Goal: Transaction & Acquisition: Obtain resource

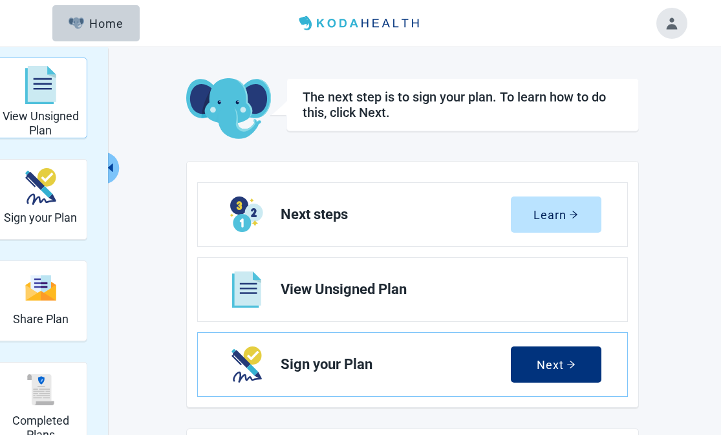
click at [41, 91] on img "View Unsigned Plan" at bounding box center [40, 85] width 31 height 39
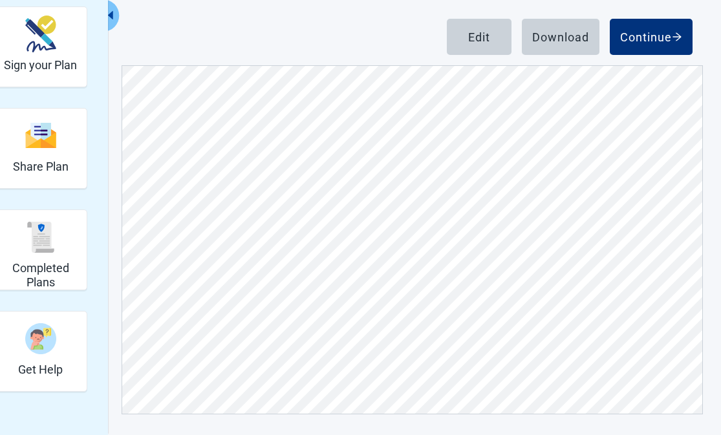
scroll to position [153, 0]
click at [647, 31] on div "Continue" at bounding box center [651, 36] width 62 height 13
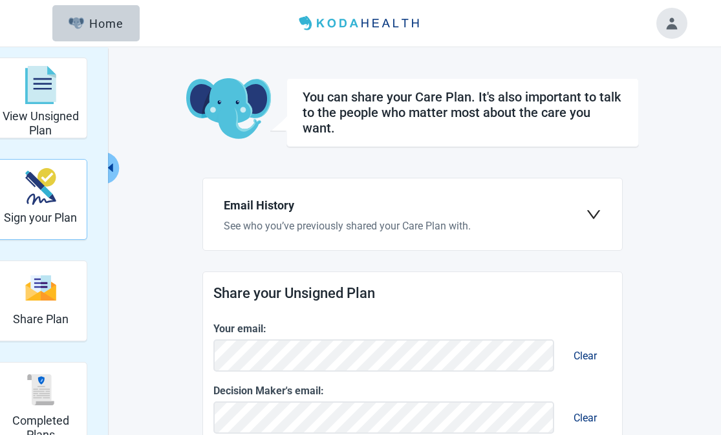
click at [45, 196] on img "Sign your Plan" at bounding box center [40, 186] width 31 height 37
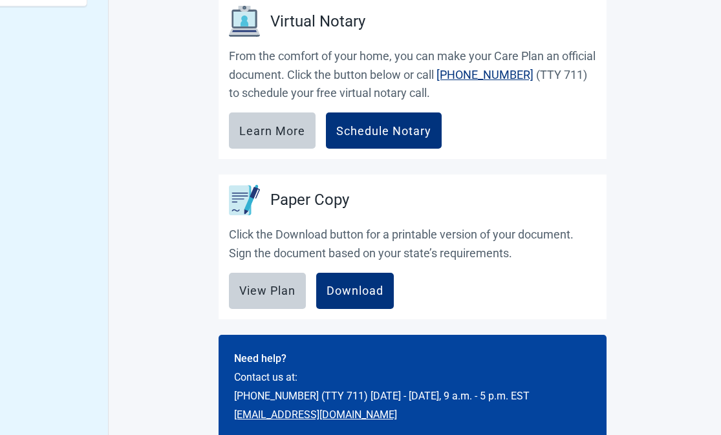
scroll to position [562, 0]
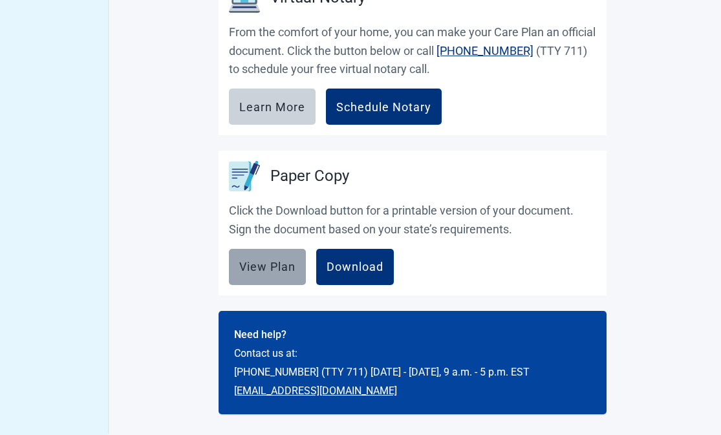
click at [258, 266] on div "View Plan" at bounding box center [267, 266] width 56 height 13
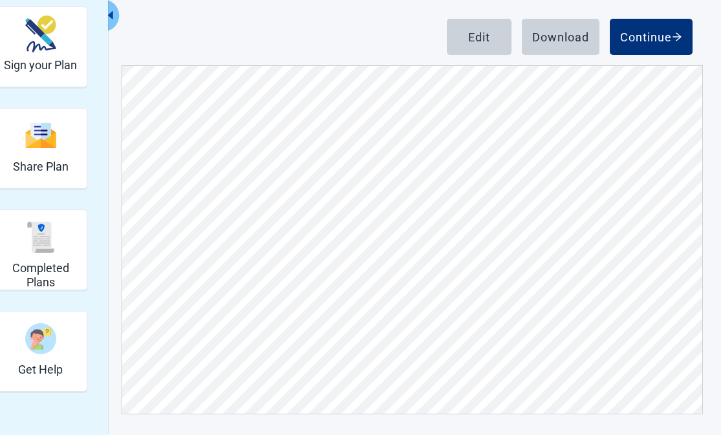
scroll to position [4077, 0]
drag, startPoint x: 258, startPoint y: 266, endPoint x: 702, endPoint y: 258, distance: 444.0
click at [702, 258] on div "View Unsigned Plan Sign your Plan Share Plan Completed Plans Get Help Below is …" at bounding box center [360, 165] width 721 height 540
click at [565, 38] on div "Download" at bounding box center [560, 36] width 57 height 13
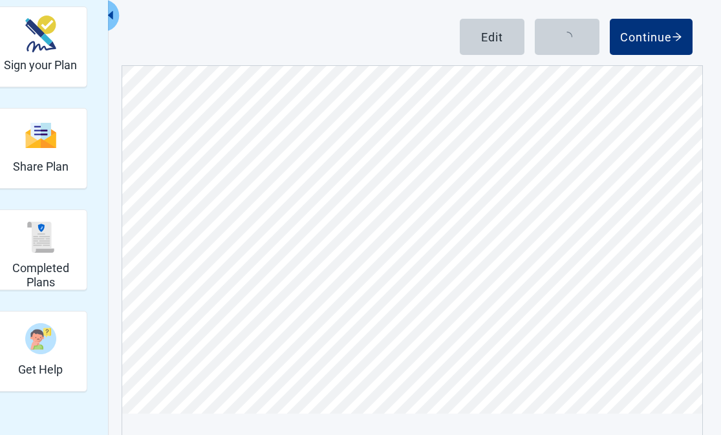
scroll to position [0, 0]
